Goal: Task Accomplishment & Management: Use online tool/utility

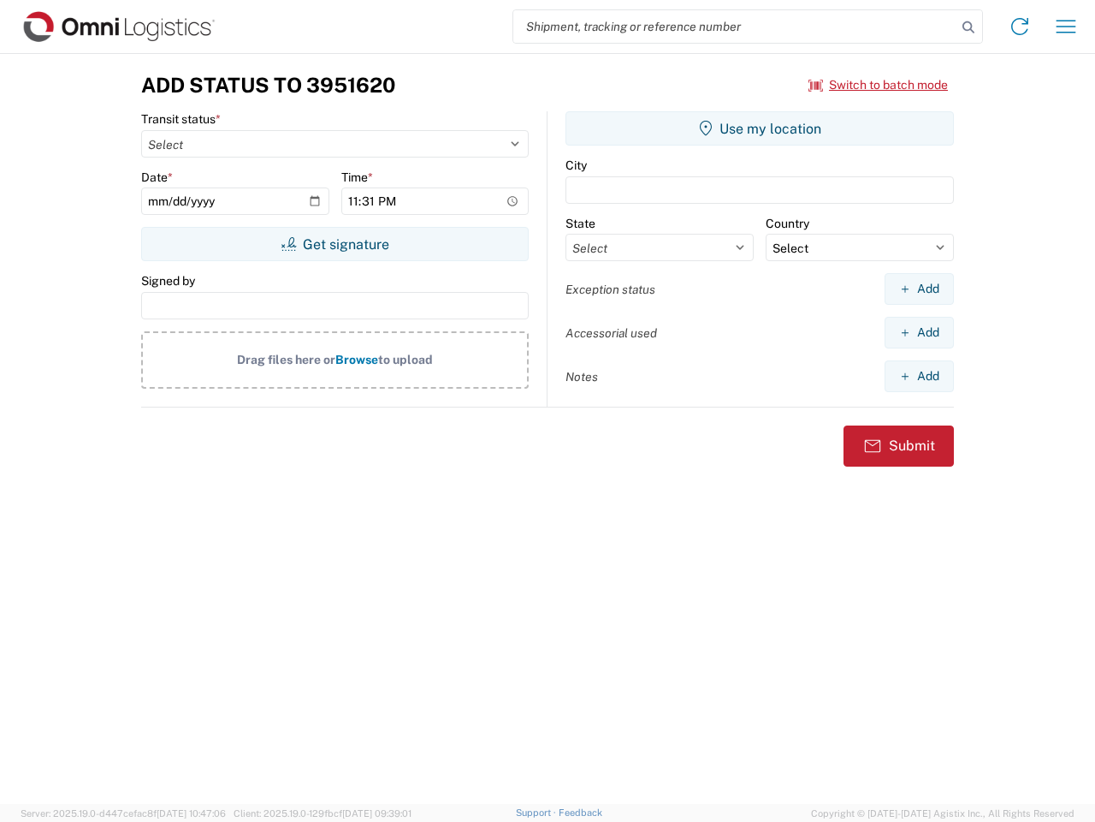
click at [735, 27] on input "search" at bounding box center [734, 26] width 443 height 33
click at [969, 27] on icon at bounding box center [969, 27] width 24 height 24
click at [1020, 27] on icon at bounding box center [1019, 26] width 27 height 27
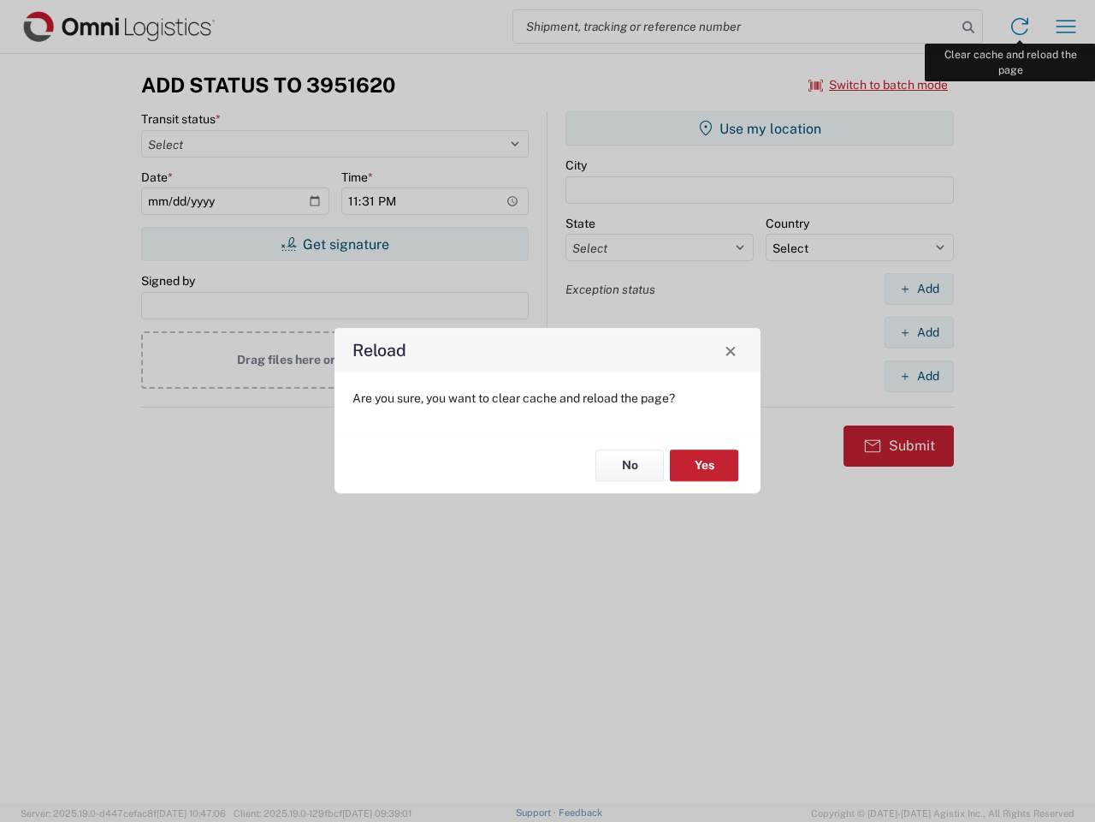
click at [1066, 27] on div "Reload Are you sure, you want to clear cache and reload the page? No Yes" at bounding box center [547, 411] width 1095 height 822
click at [879, 85] on div "Reload Are you sure, you want to clear cache and reload the page? No Yes" at bounding box center [547, 411] width 1095 height 822
click at [335, 244] on div "Reload Are you sure, you want to clear cache and reload the page? No Yes" at bounding box center [547, 411] width 1095 height 822
click at [760, 128] on div "Reload Are you sure, you want to clear cache and reload the page? No Yes" at bounding box center [547, 411] width 1095 height 822
click at [919, 288] on div "Reload Are you sure, you want to clear cache and reload the page? No Yes" at bounding box center [547, 411] width 1095 height 822
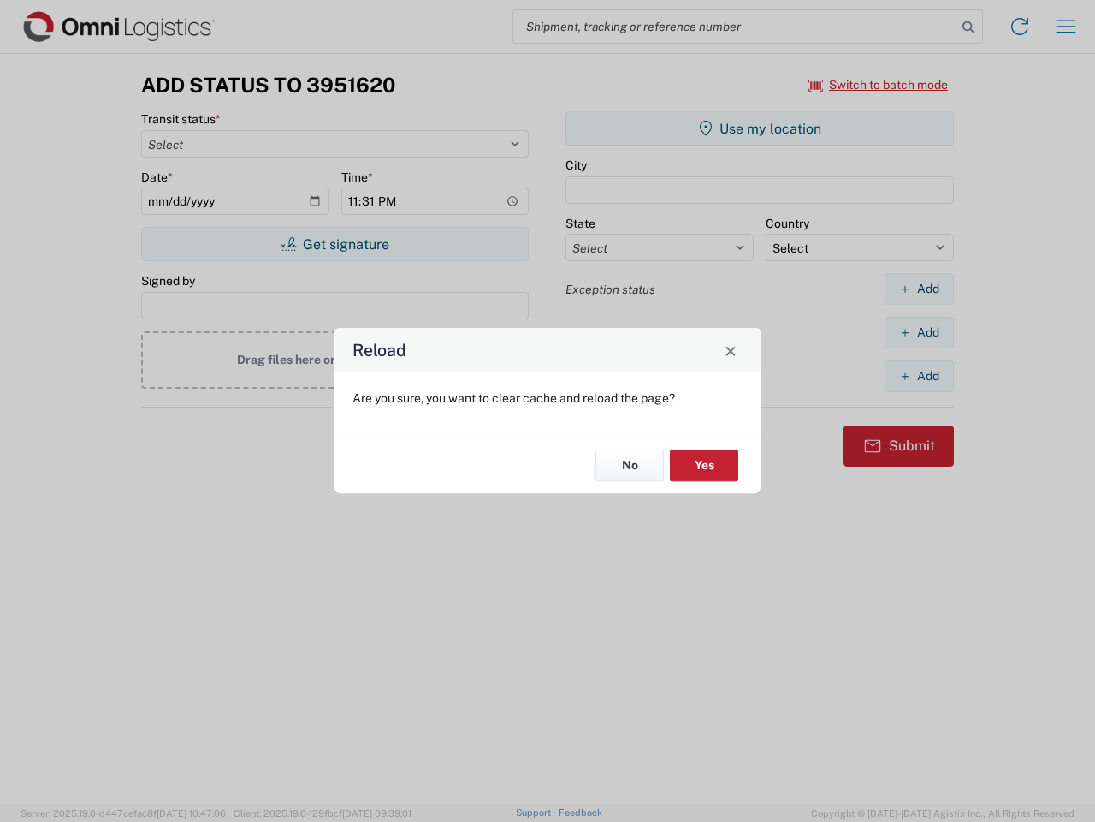
click at [919, 332] on div "Reload Are you sure, you want to clear cache and reload the page? No Yes" at bounding box center [547, 411] width 1095 height 822
click at [919, 376] on div "Reload Are you sure, you want to clear cache and reload the page? No Yes" at bounding box center [547, 411] width 1095 height 822
